Goal: Information Seeking & Learning: Learn about a topic

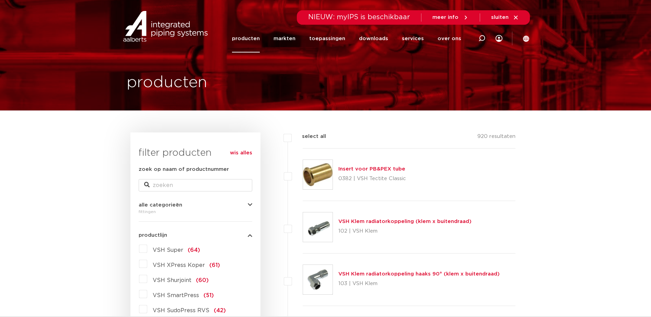
drag, startPoint x: 143, startPoint y: 249, endPoint x: 257, endPoint y: 247, distance: 114.4
click at [147, 249] on label "VSH Super (64)" at bounding box center [173, 248] width 53 height 11
click at [0, 0] on input "VSH Super (64)" at bounding box center [0, 0] width 0 height 0
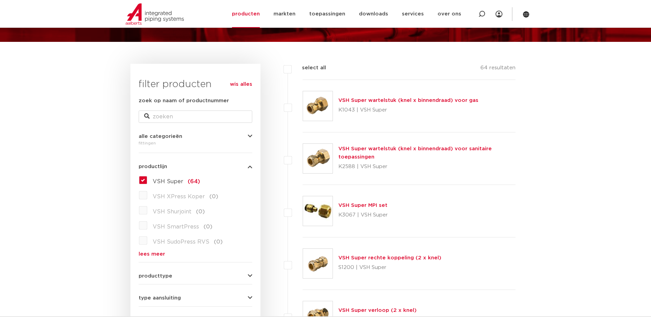
scroll to position [172, 0]
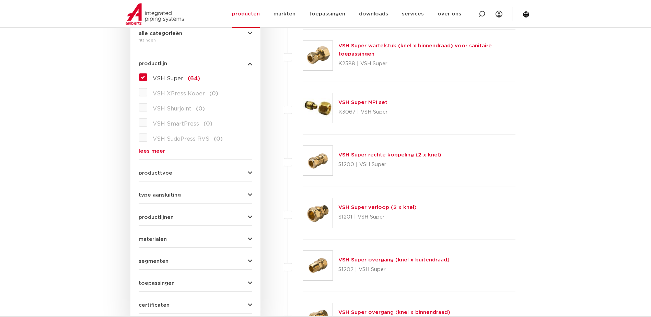
click at [368, 103] on link "VSH Super MPI set" at bounding box center [363, 102] width 49 height 5
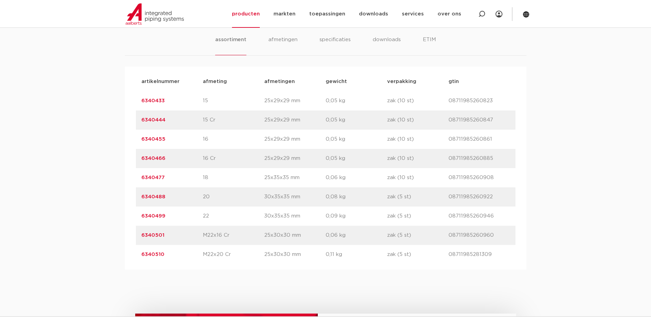
scroll to position [446, 0]
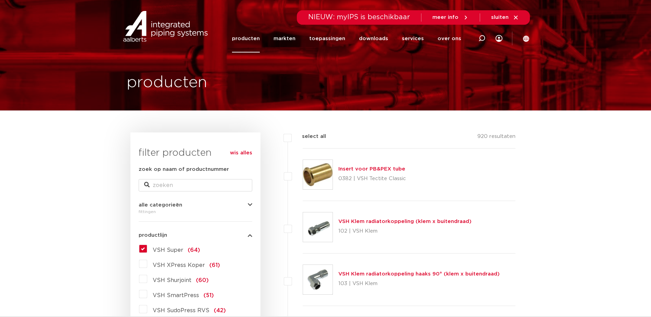
click at [147, 251] on label "VSH Super (64)" at bounding box center [173, 248] width 53 height 11
click at [0, 0] on input "VSH Super (64)" at bounding box center [0, 0] width 0 height 0
click at [147, 250] on label "VSH Super (64)" at bounding box center [173, 248] width 53 height 11
click at [0, 0] on input "VSH Super (64)" at bounding box center [0, 0] width 0 height 0
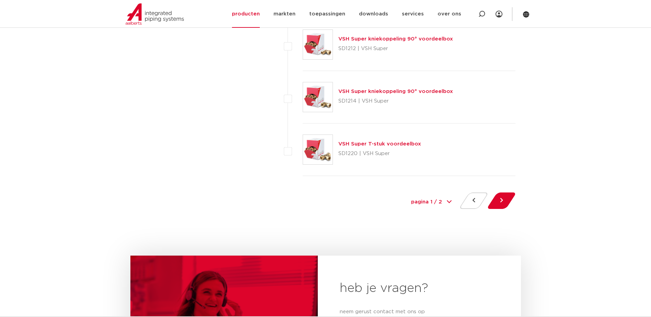
scroll to position [3194, 0]
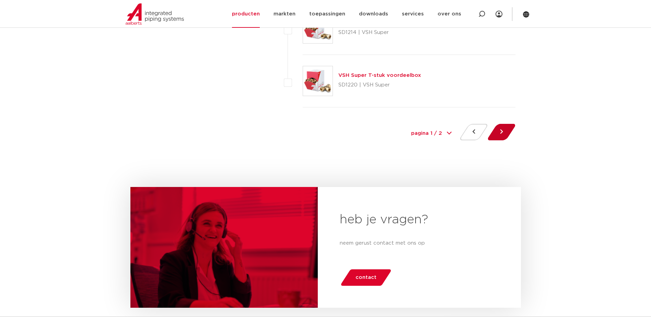
click at [505, 133] on button at bounding box center [502, 132] width 20 height 16
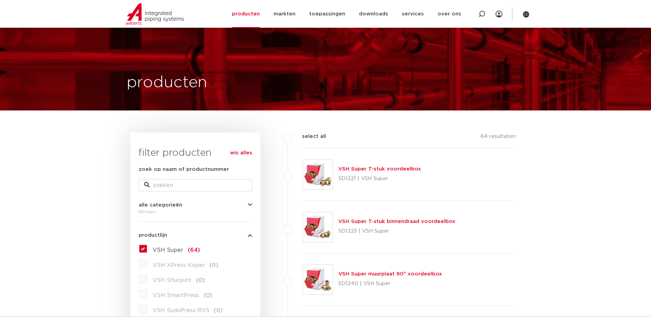
scroll to position [206, 0]
